Goal: Information Seeking & Learning: Learn about a topic

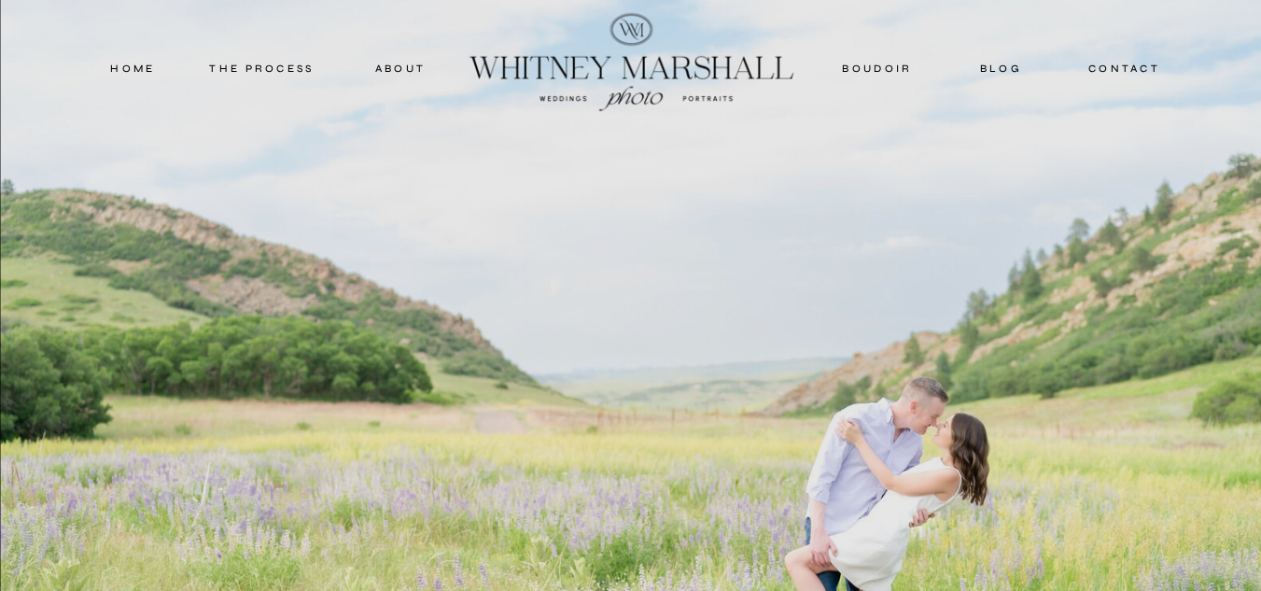
click at [1007, 69] on nav "blog" at bounding box center [1001, 68] width 82 height 17
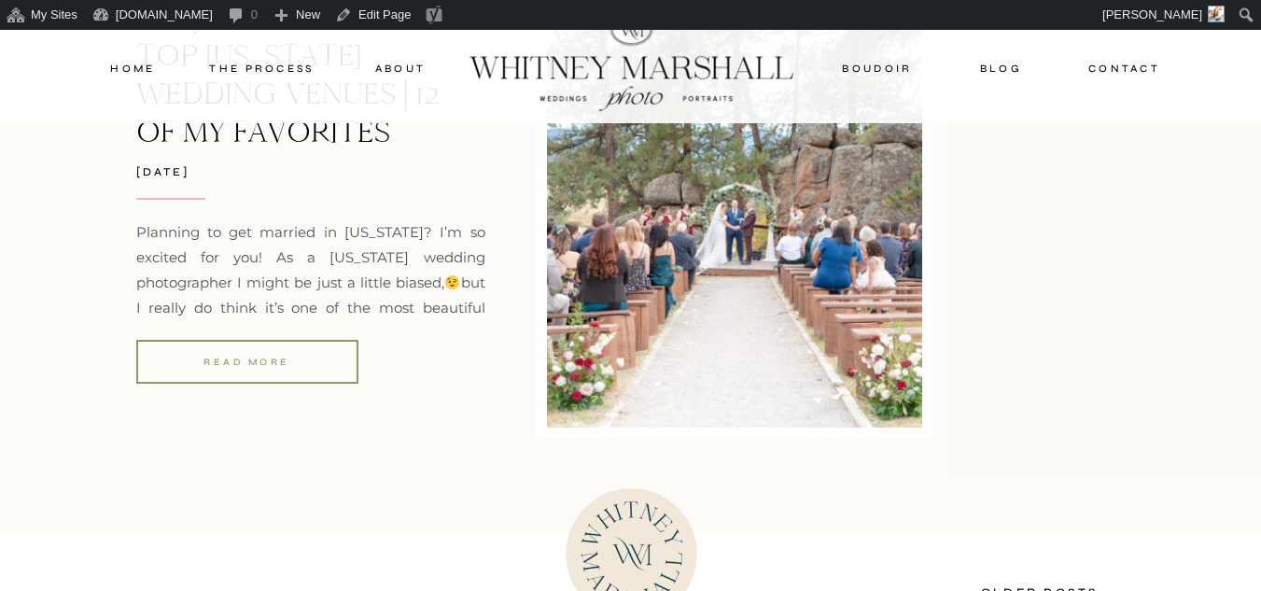
scroll to position [6601, 0]
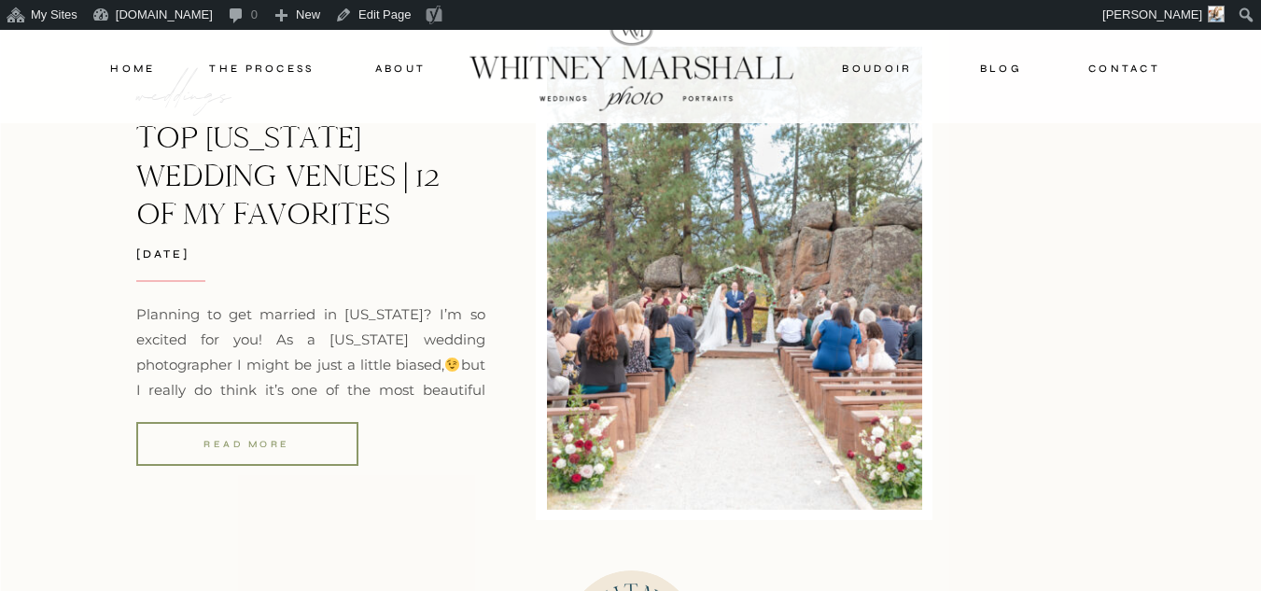
drag, startPoint x: 0, startPoint y: 0, endPoint x: 1274, endPoint y: 497, distance: 1367.4
click at [292, 214] on link "Top Colorado Wedding Venues | 12 of My Favorites" at bounding box center [287, 176] width 303 height 114
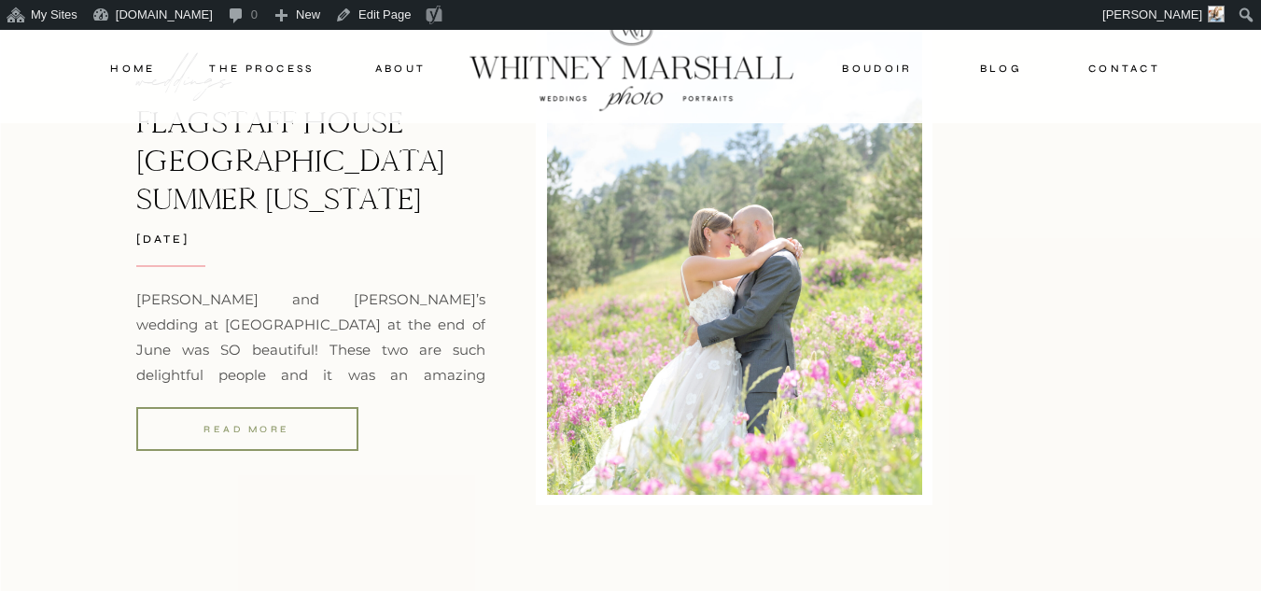
scroll to position [1530, 0]
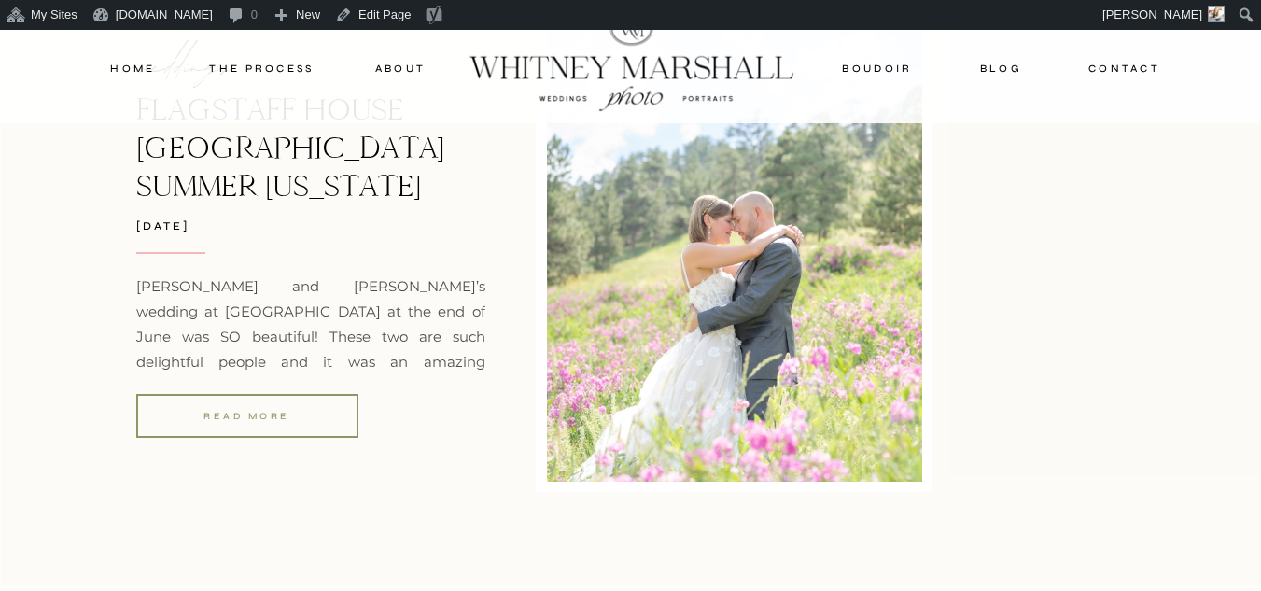
click at [314, 412] on div "read more" at bounding box center [247, 416] width 222 height 17
